Goal: Register for event/course

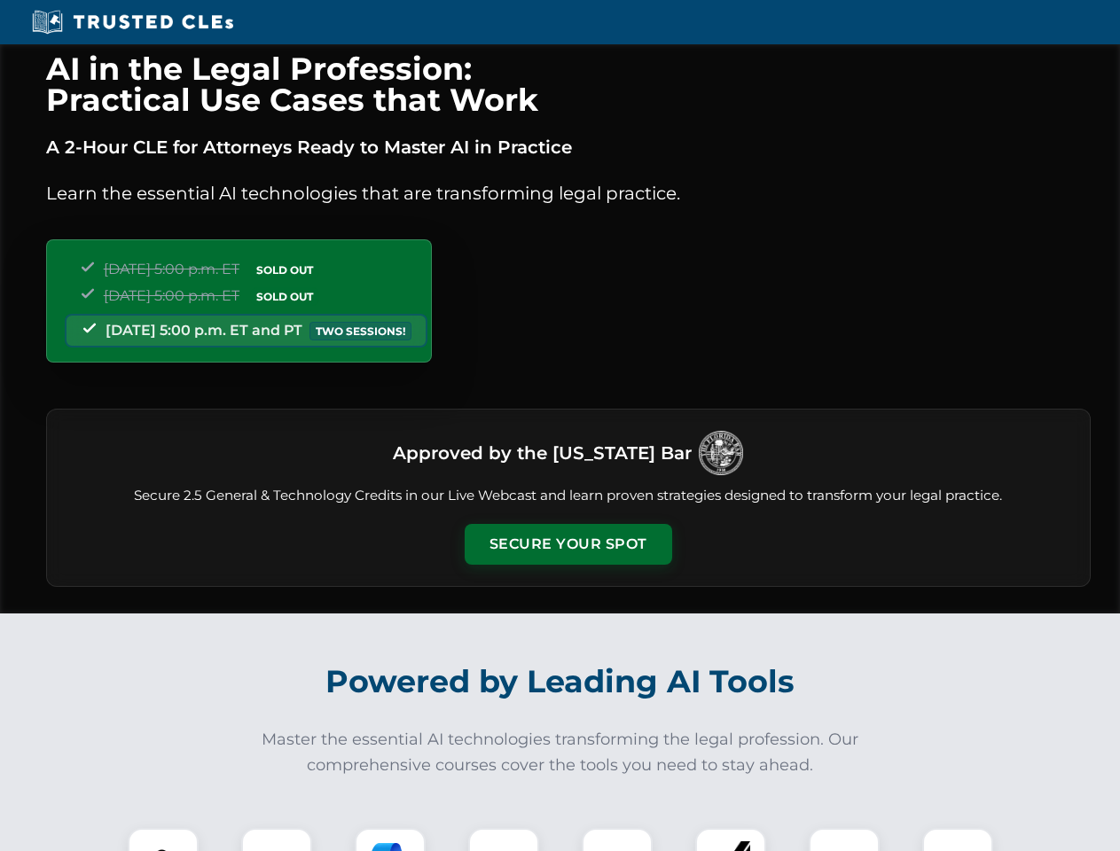
click at [567, 544] on button "Secure Your Spot" at bounding box center [568, 544] width 207 height 41
click at [163, 840] on img at bounding box center [162, 863] width 51 height 51
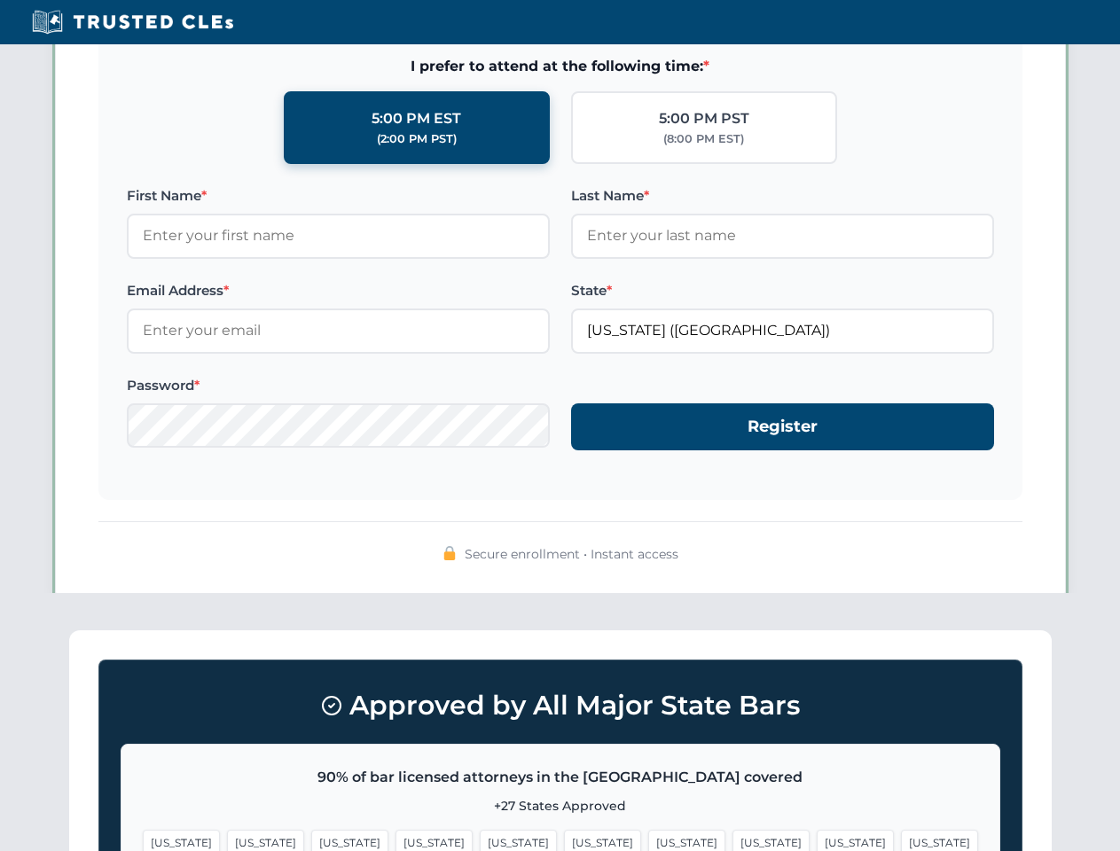
click at [648, 840] on span "[US_STATE]" at bounding box center [686, 843] width 77 height 26
click at [817, 840] on span "[US_STATE]" at bounding box center [855, 843] width 77 height 26
